Goal: Task Accomplishment & Management: Use online tool/utility

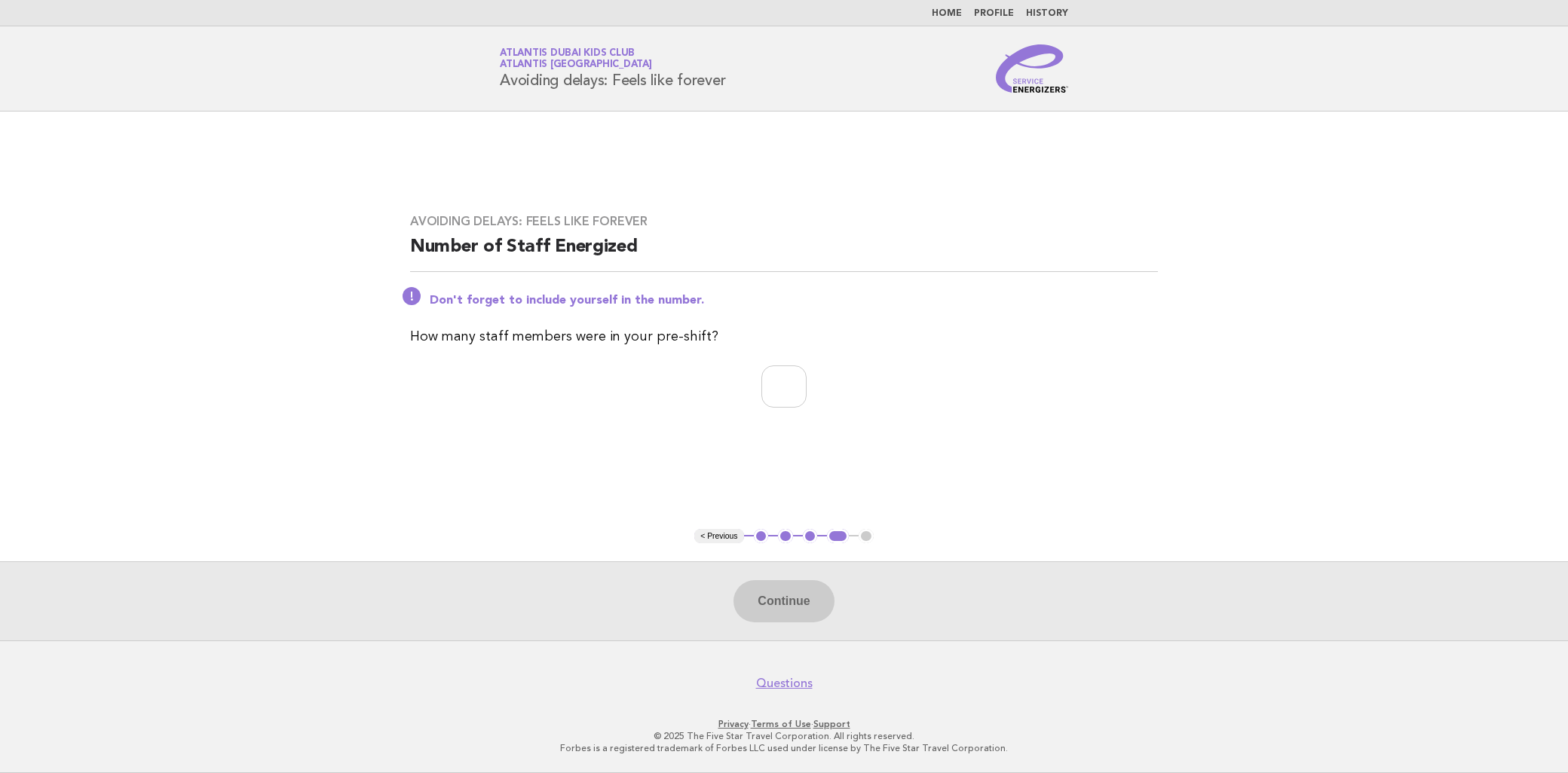
click at [719, 536] on button "< Previous" at bounding box center [718, 537] width 49 height 15
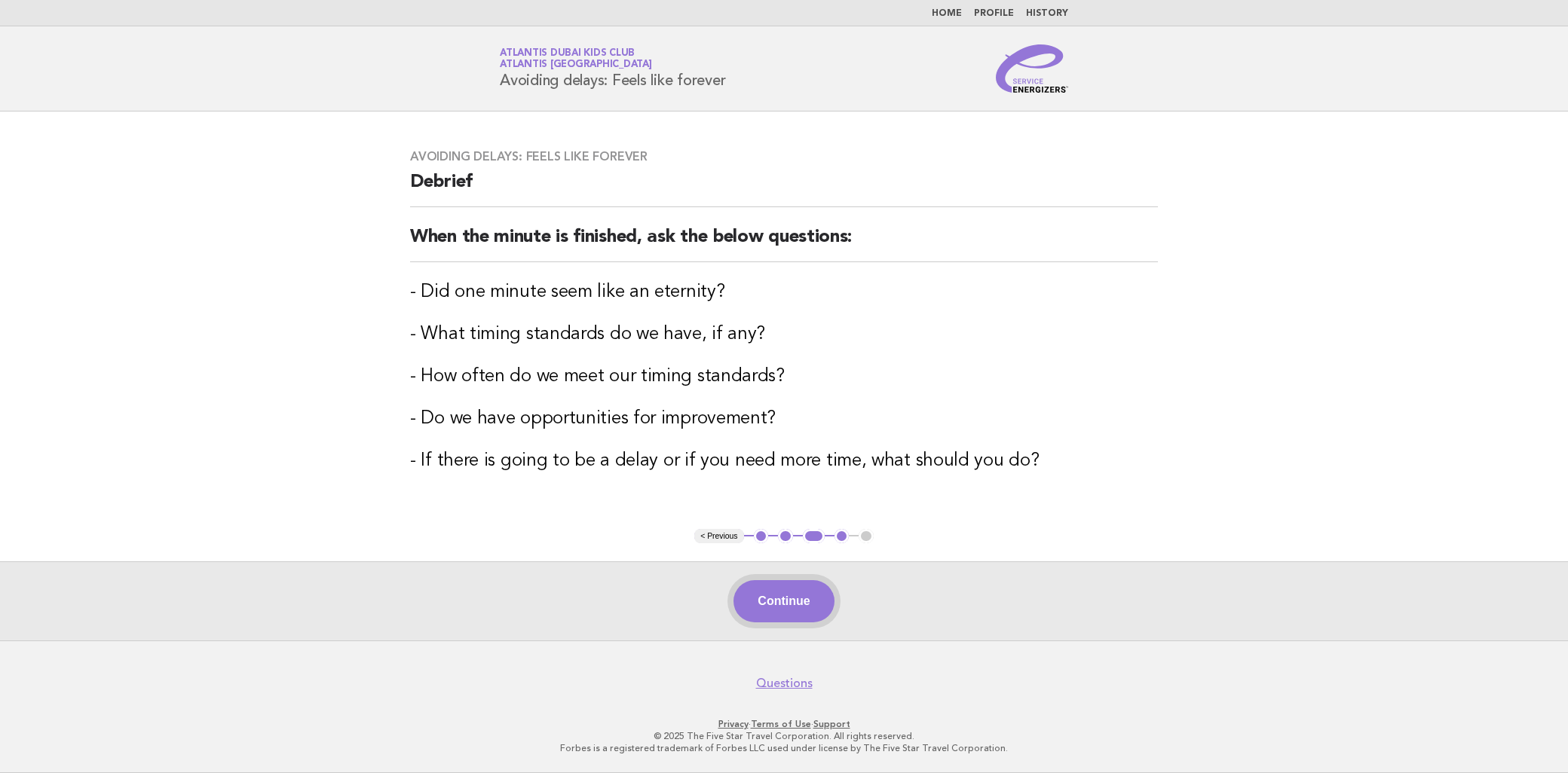
click at [802, 597] on button "Continue" at bounding box center [784, 602] width 101 height 43
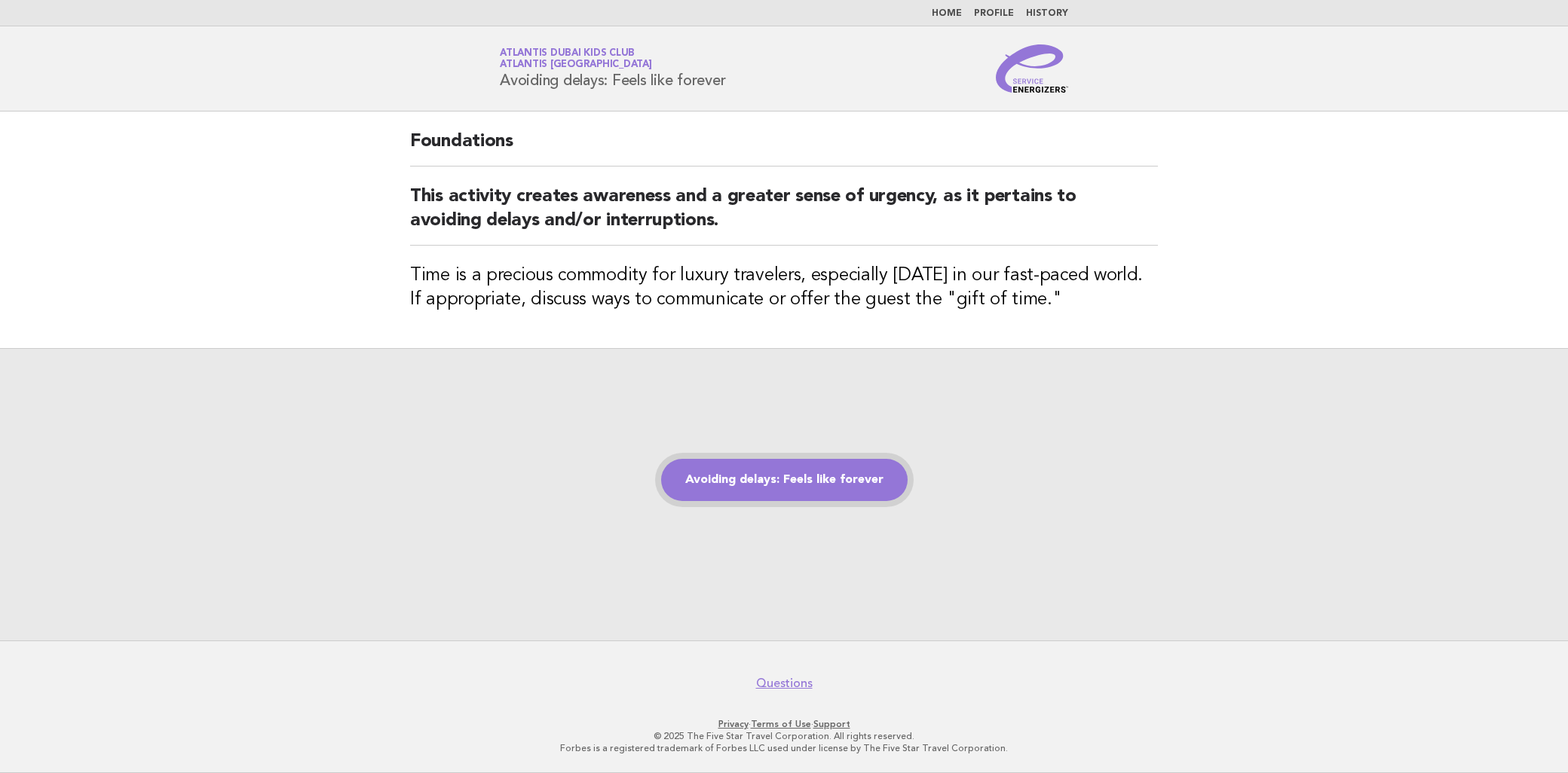
click at [811, 480] on link "Avoiding delays: Feels like forever" at bounding box center [784, 480] width 247 height 43
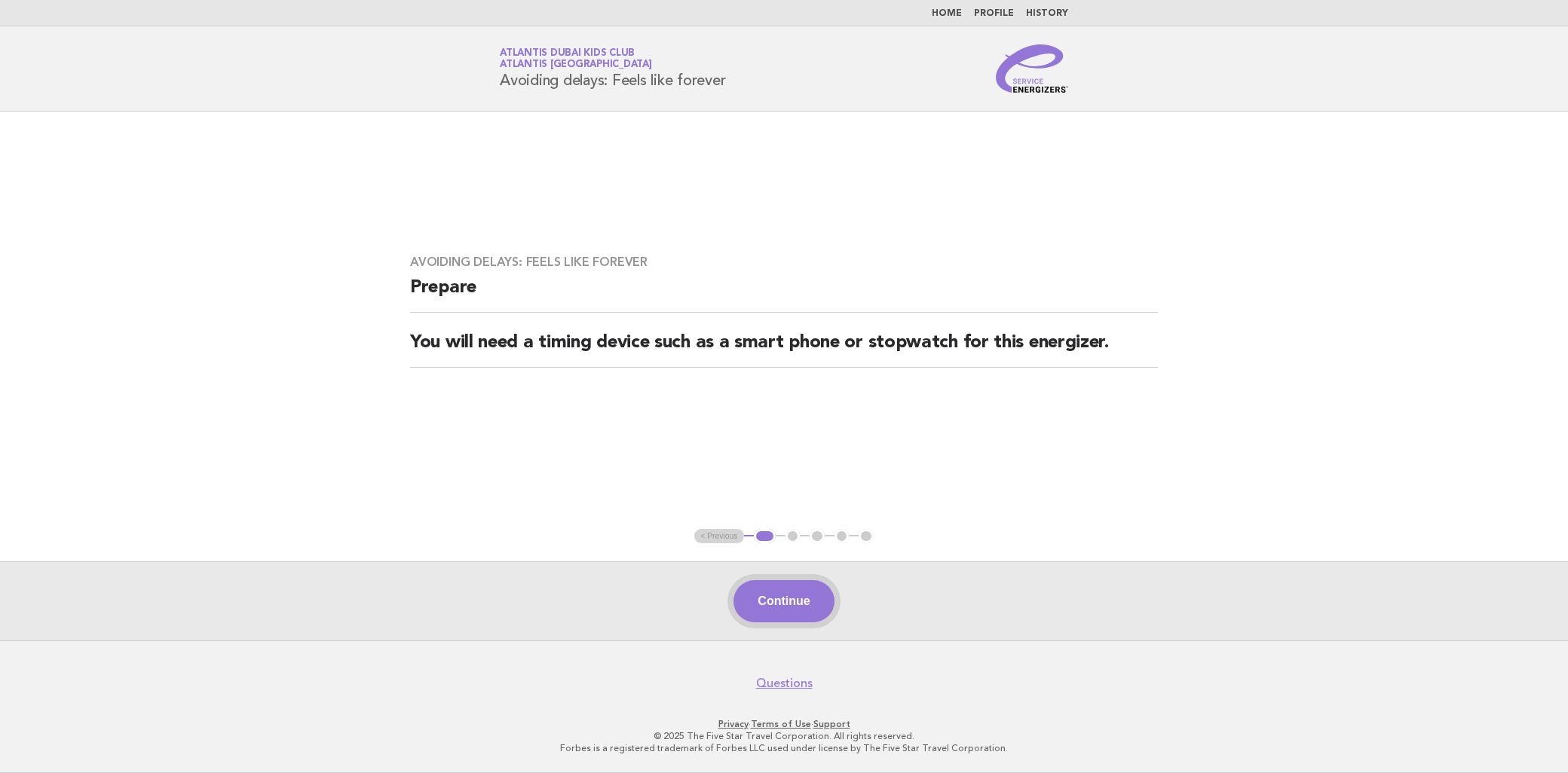
click at [808, 601] on button "Continue" at bounding box center [784, 602] width 101 height 43
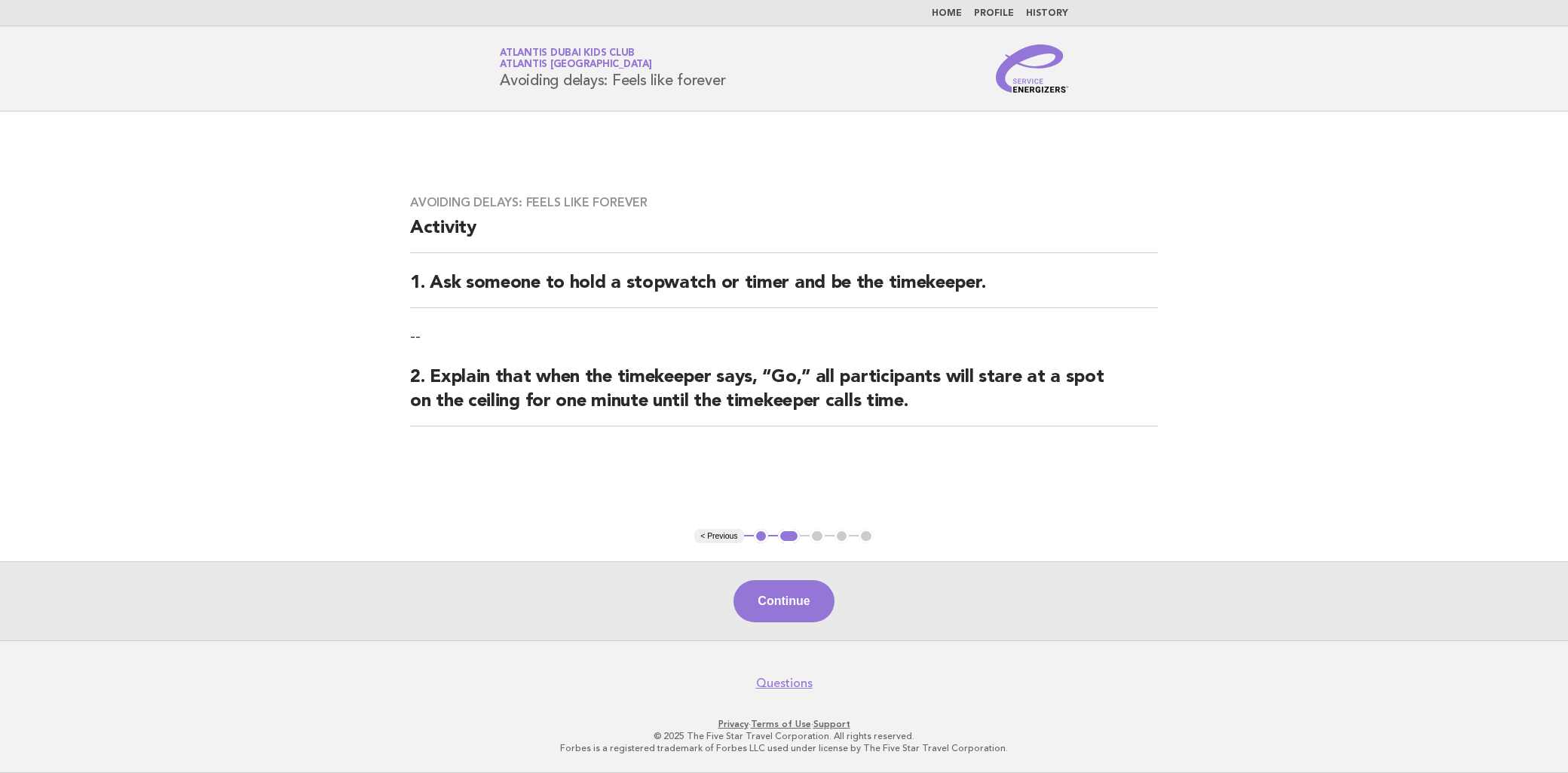
click at [808, 601] on button "Continue" at bounding box center [784, 602] width 101 height 43
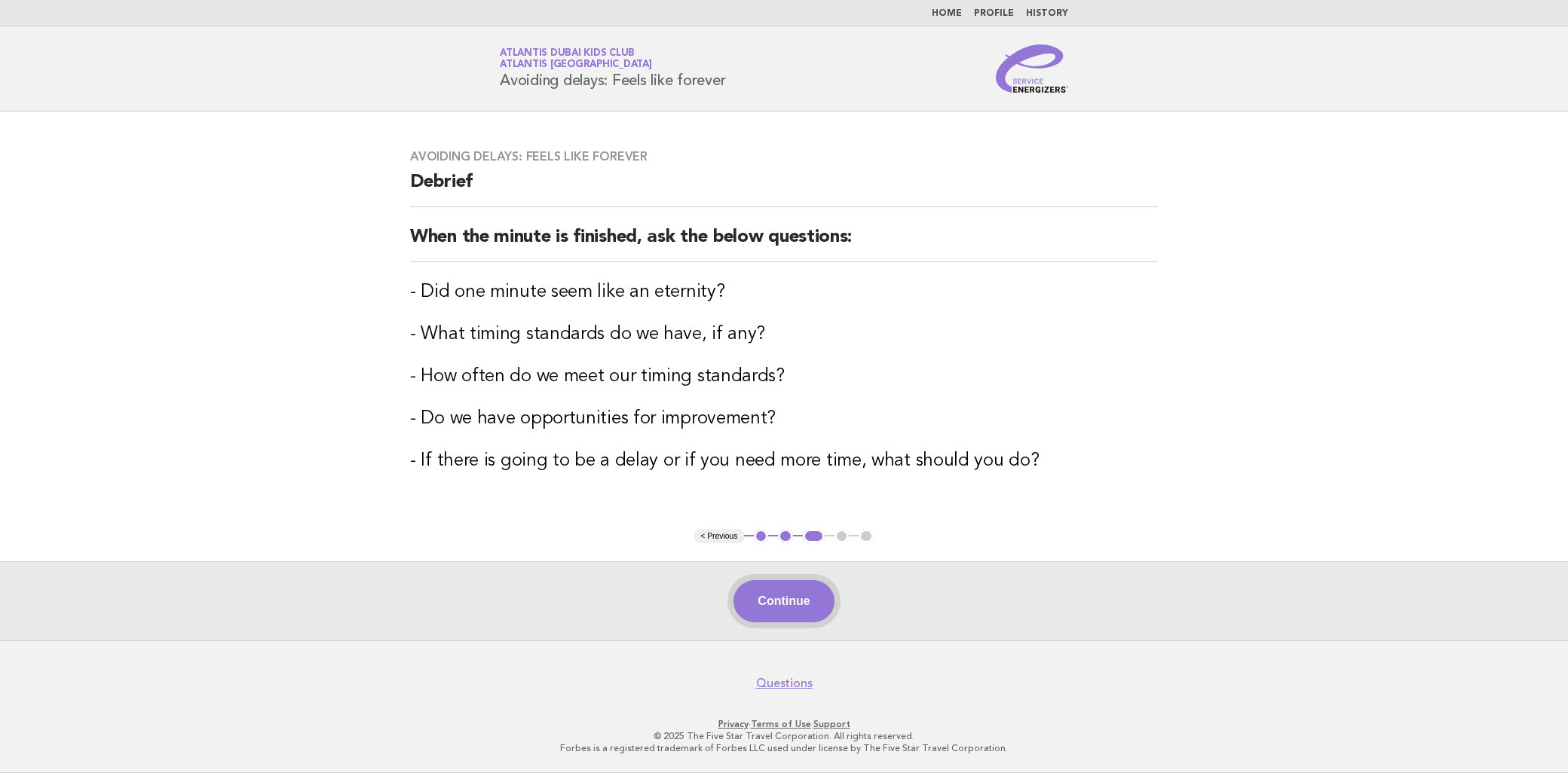
click at [796, 605] on button "Continue" at bounding box center [784, 602] width 101 height 43
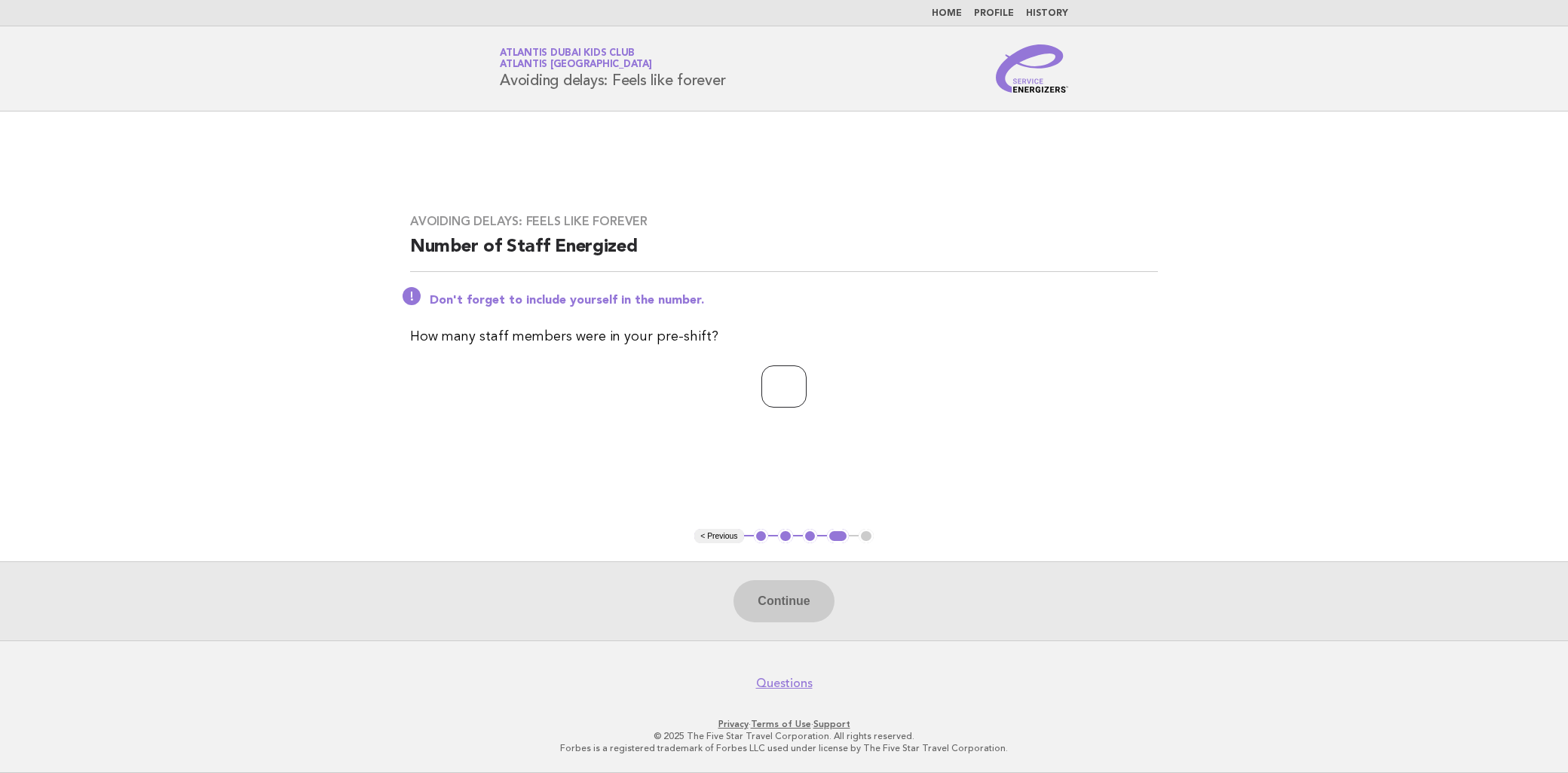
click at [782, 379] on input "number" at bounding box center [783, 387] width 45 height 43
type input "**"
click at [771, 610] on button "Continue" at bounding box center [784, 602] width 101 height 43
